Goal: Information Seeking & Learning: Learn about a topic

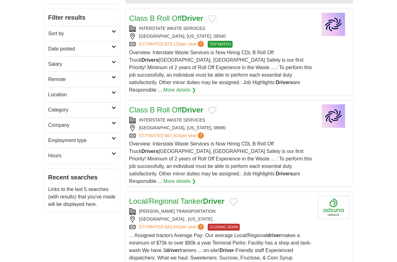
scroll to position [113, 0]
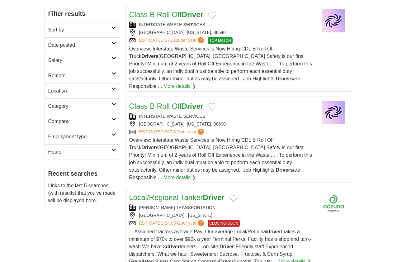
click at [113, 133] on icon at bounding box center [114, 134] width 5 height 3
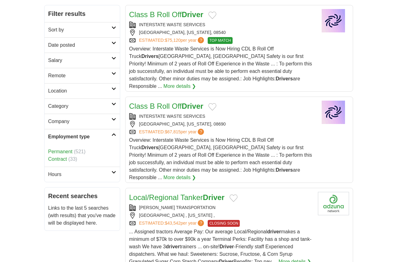
click at [113, 120] on icon at bounding box center [114, 119] width 5 height 3
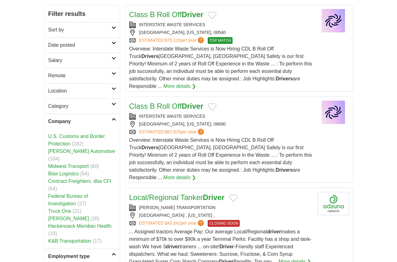
click at [94, 137] on link "U.S. Customs and Border Protection" at bounding box center [76, 140] width 57 height 13
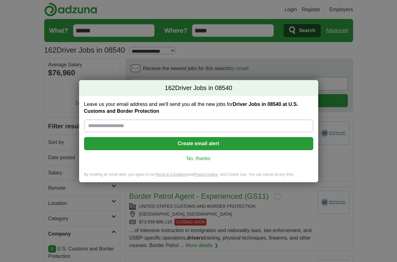
click at [200, 158] on link "No, thanks" at bounding box center [198, 158] width 219 height 7
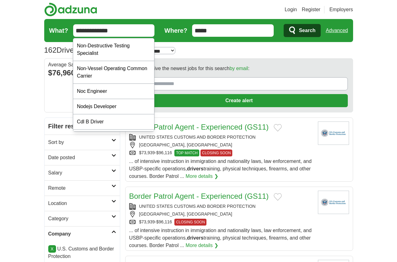
type input "**********"
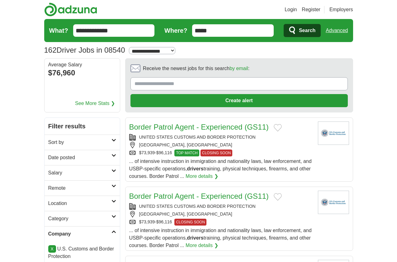
click at [309, 32] on span "Search" at bounding box center [307, 30] width 17 height 12
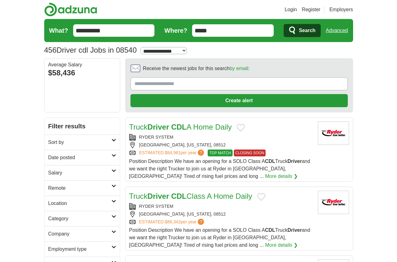
click at [112, 140] on icon at bounding box center [114, 140] width 5 height 3
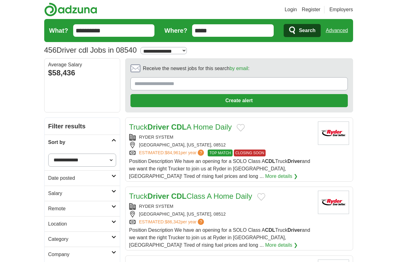
click at [111, 140] on h2 "Sort by" at bounding box center [79, 142] width 63 height 7
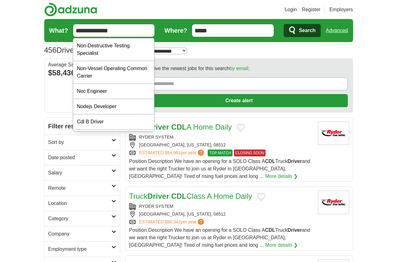
type input "**********"
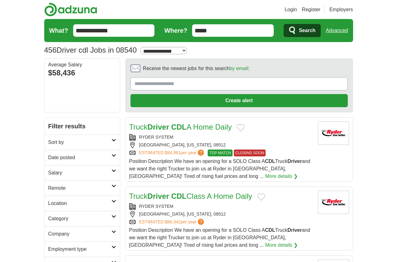
click at [303, 30] on span "Search" at bounding box center [307, 30] width 17 height 12
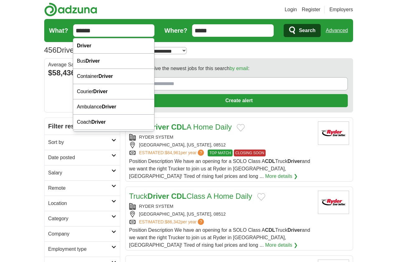
type input "******"
click at [310, 31] on span "Search" at bounding box center [307, 30] width 17 height 12
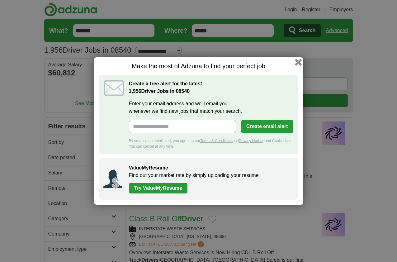
click at [298, 63] on button "button" at bounding box center [298, 62] width 7 height 7
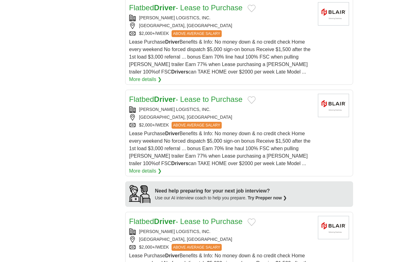
scroll to position [504, 0]
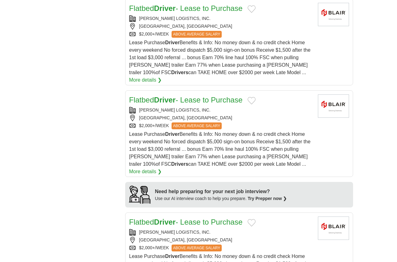
click at [194, 132] on span "Lease Purchase Driver Benefits & Info: No money down & no credit check Home eve…" at bounding box center [220, 149] width 182 height 35
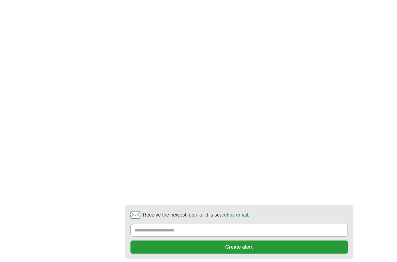
scroll to position [1309, 0]
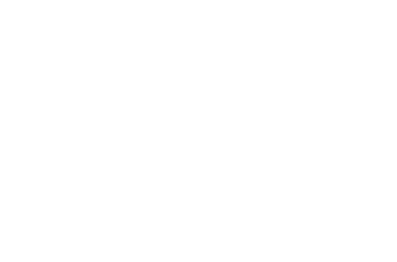
scroll to position [1176, 0]
